Goal: Transaction & Acquisition: Purchase product/service

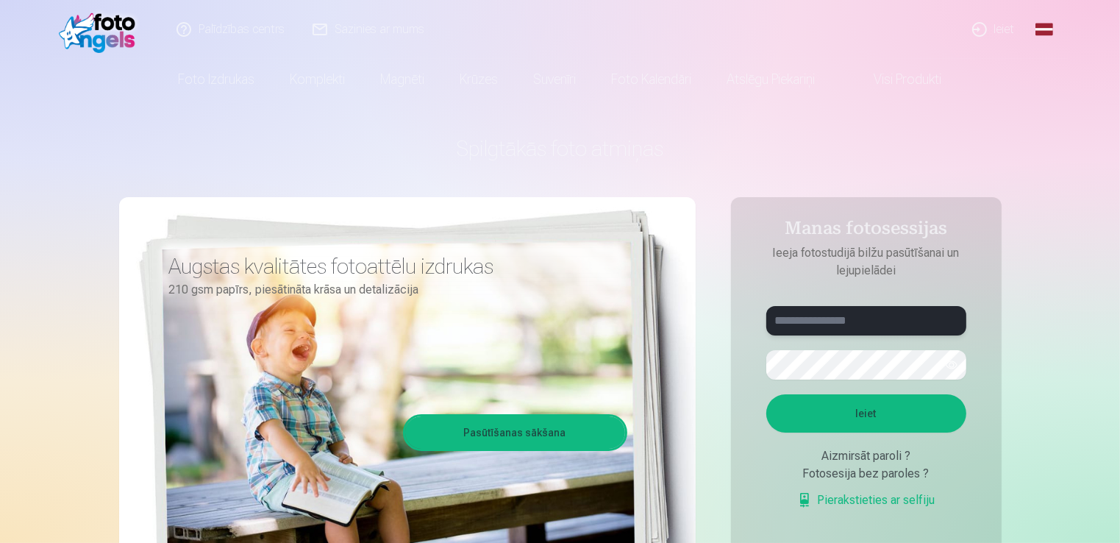
click at [835, 316] on input "text" at bounding box center [866, 320] width 200 height 29
click at [766, 394] on button "Ieiet" at bounding box center [866, 413] width 200 height 38
click at [944, 364] on button "button" at bounding box center [951, 365] width 28 height 28
click at [837, 414] on button "Ieiet" at bounding box center [866, 413] width 200 height 38
click at [822, 328] on input "**********" at bounding box center [866, 320] width 200 height 29
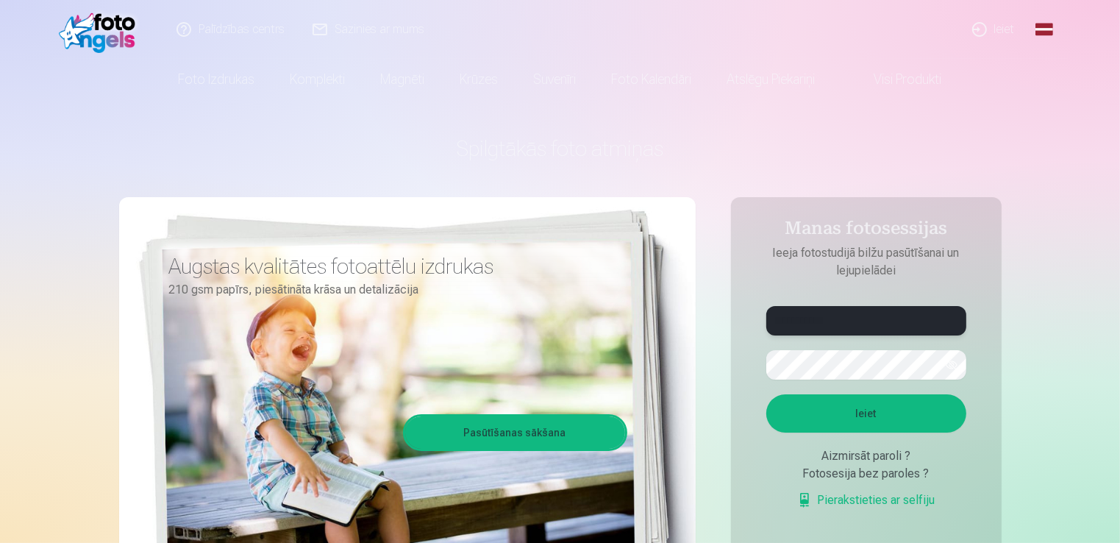
type input "**********"
click at [766, 394] on button "Ieiet" at bounding box center [866, 413] width 200 height 38
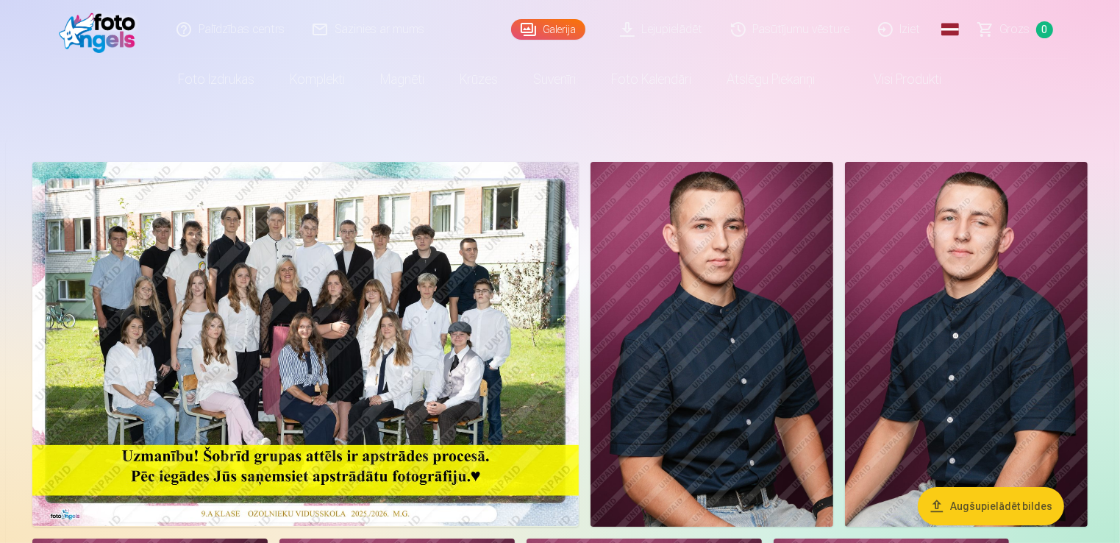
click at [468, 269] on img at bounding box center [305, 344] width 546 height 364
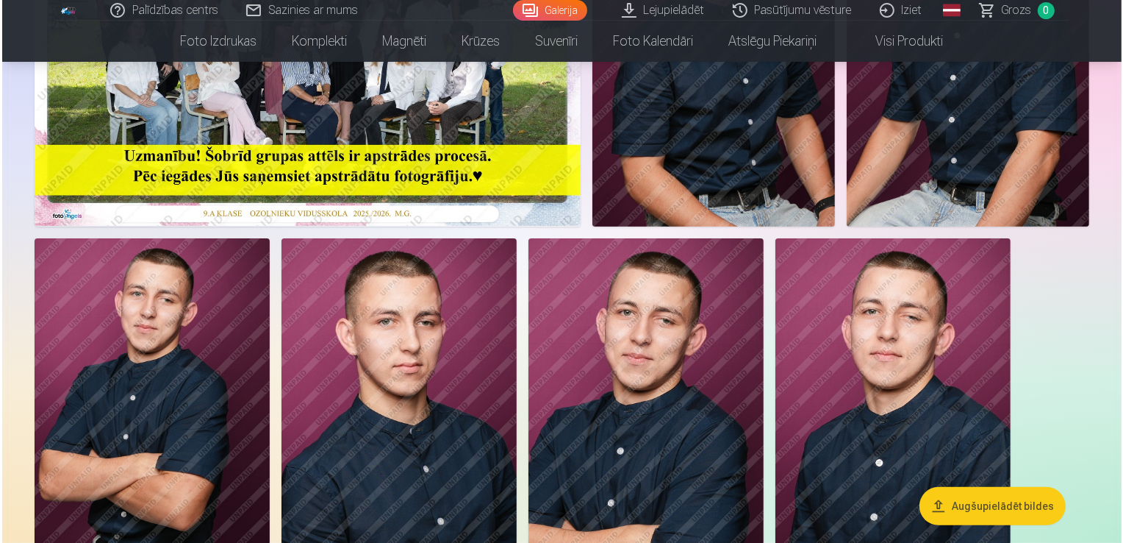
scroll to position [314, 0]
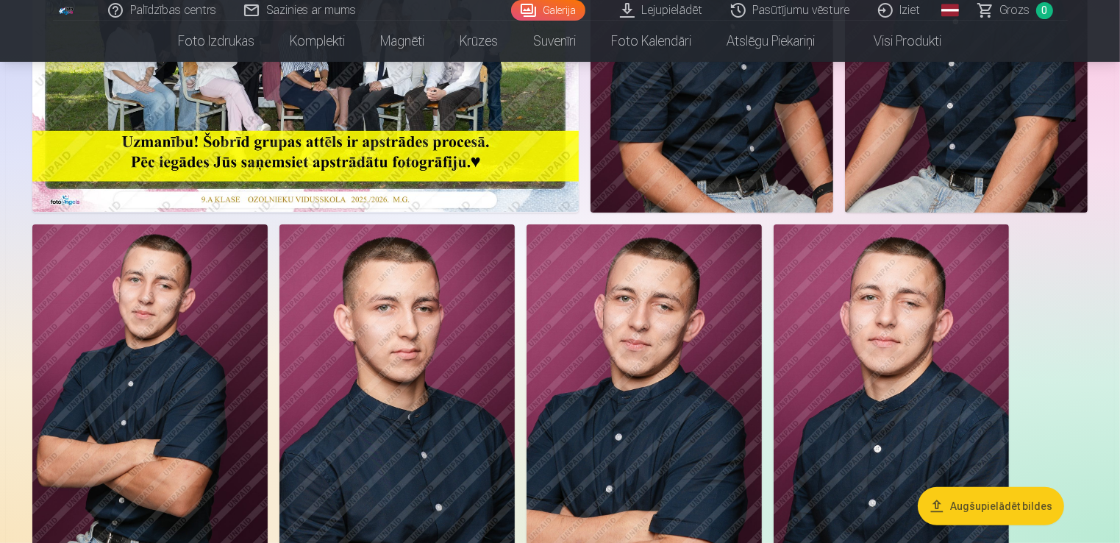
drag, startPoint x: 115, startPoint y: 337, endPoint x: 100, endPoint y: 385, distance: 50.0
click at [100, 385] on img at bounding box center [149, 400] width 235 height 353
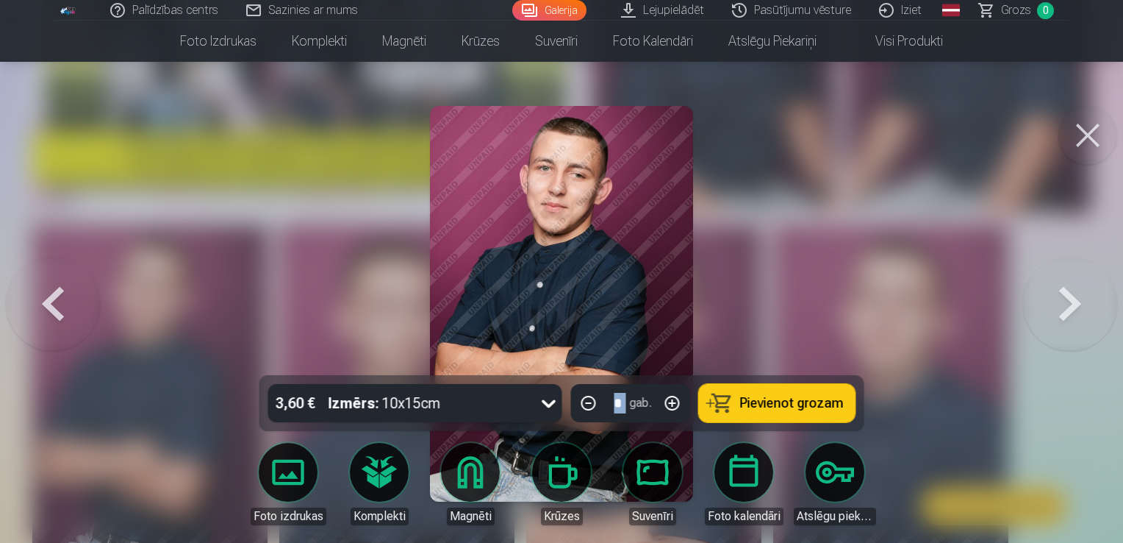
click at [100, 385] on div at bounding box center [561, 271] width 1123 height 543
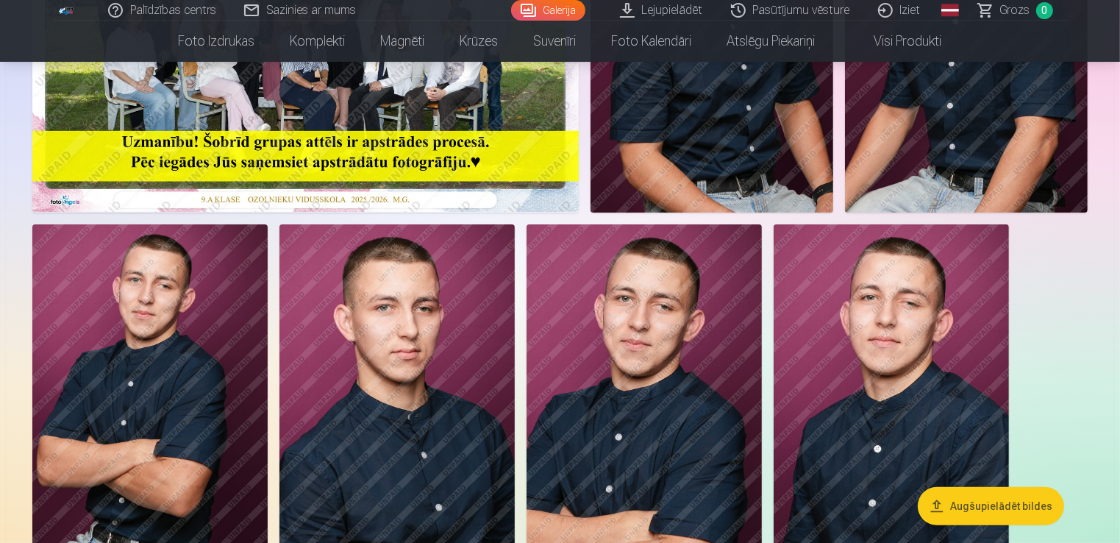
drag, startPoint x: 100, startPoint y: 385, endPoint x: 175, endPoint y: 410, distance: 79.1
click at [175, 410] on img at bounding box center [149, 400] width 235 height 353
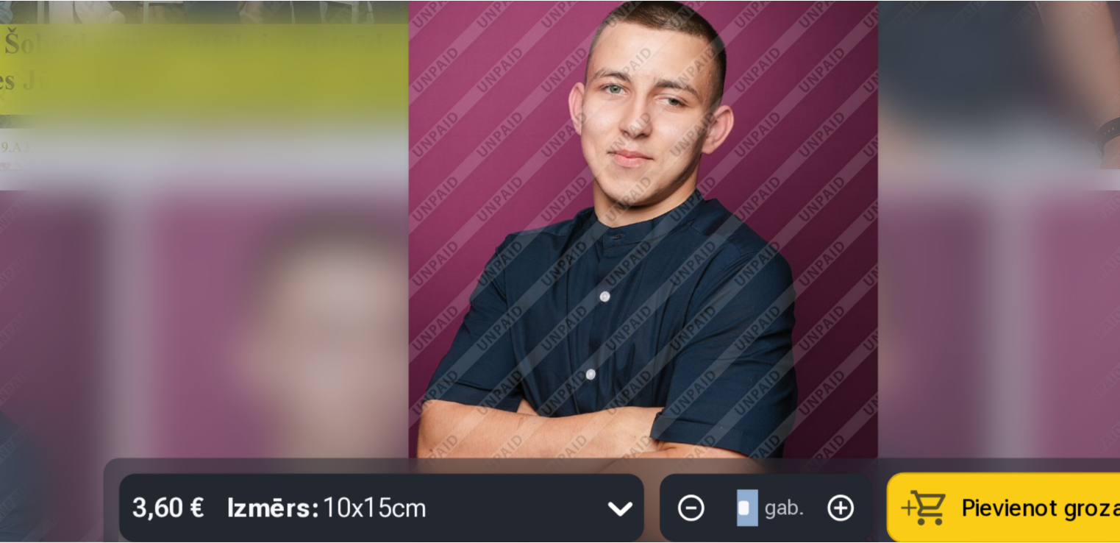
scroll to position [314, 0]
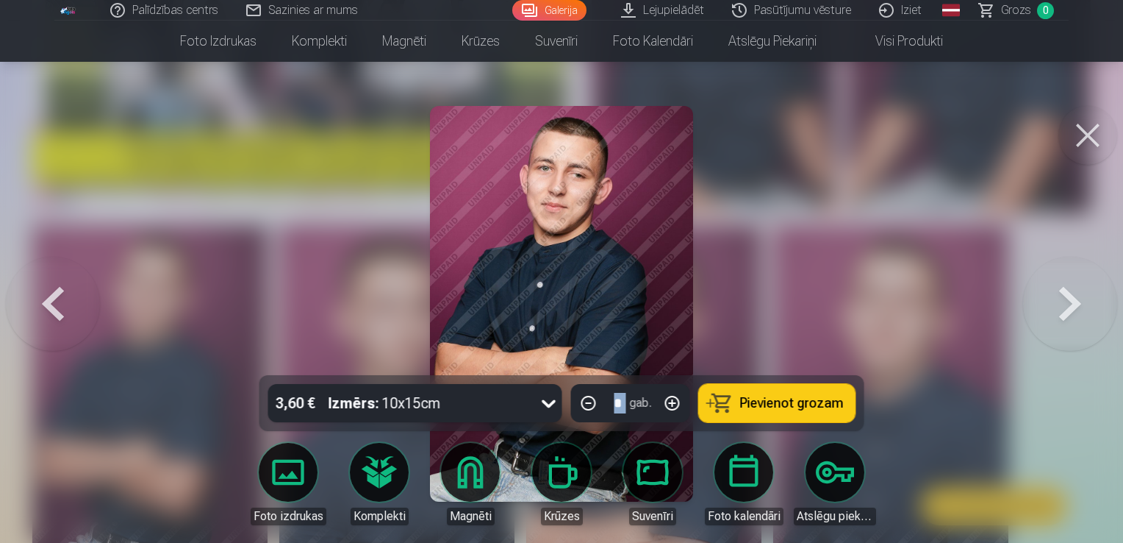
click at [1066, 152] on div "3,60 € Izmērs : 10x15cm * gab. Pievienot grozam Foto izdrukas Komplekti Magnēti…" at bounding box center [561, 213] width 1071 height 742
click at [1084, 135] on button at bounding box center [1088, 135] width 59 height 59
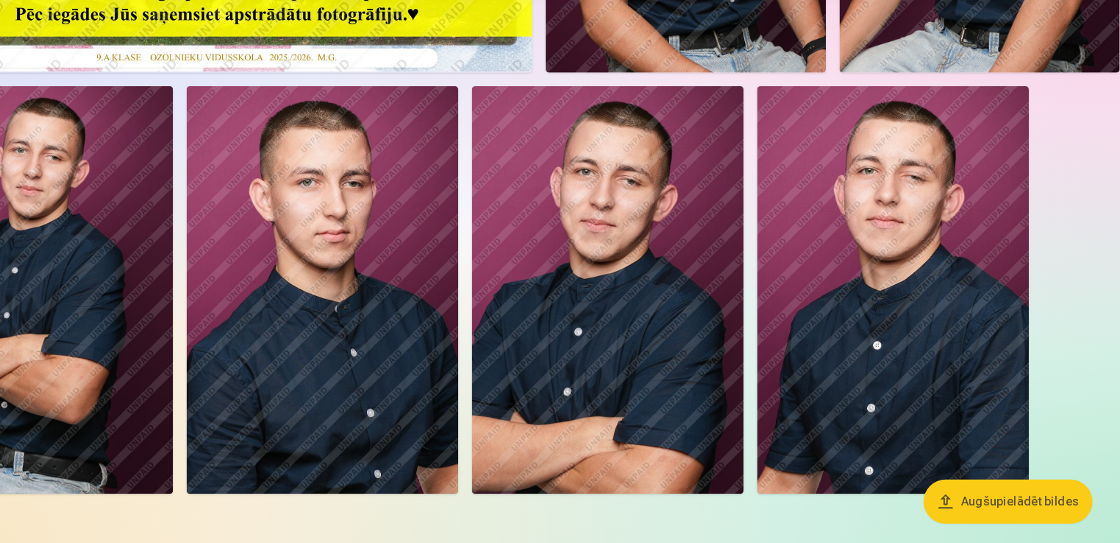
scroll to position [398, 0]
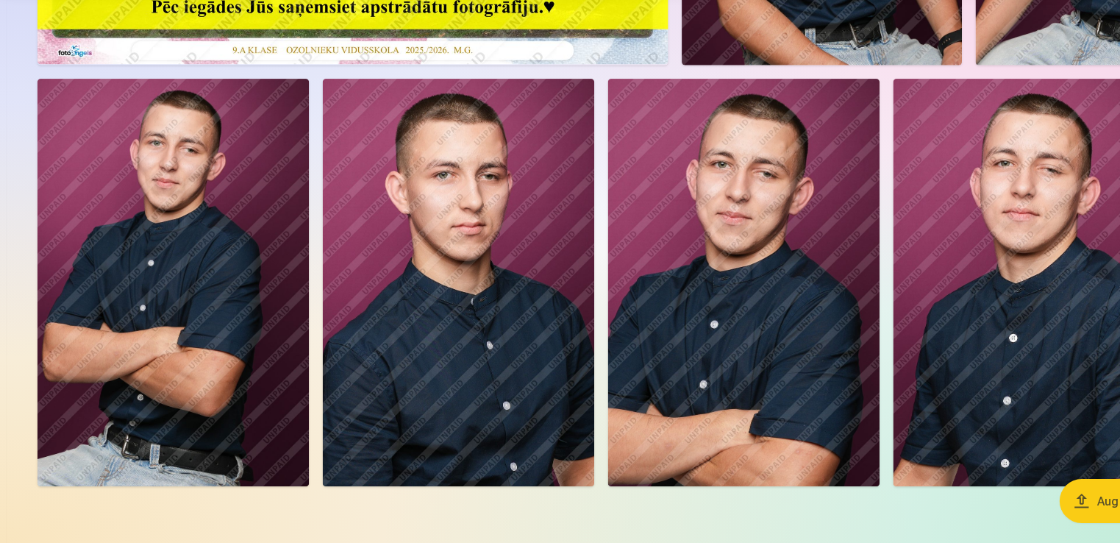
click at [75, 310] on img at bounding box center [149, 316] width 235 height 353
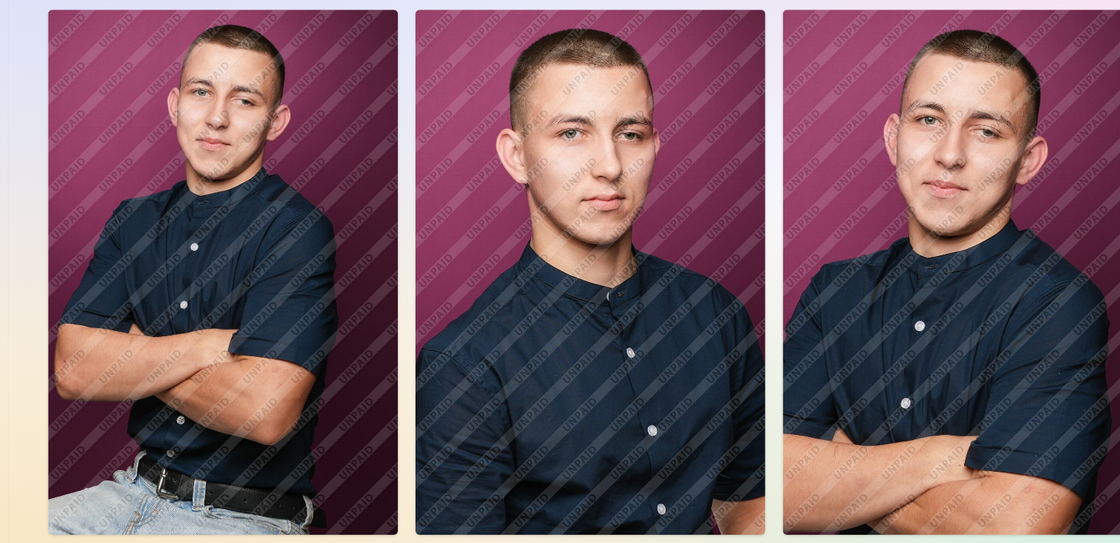
scroll to position [397, 0]
